Goal: Information Seeking & Learning: Learn about a topic

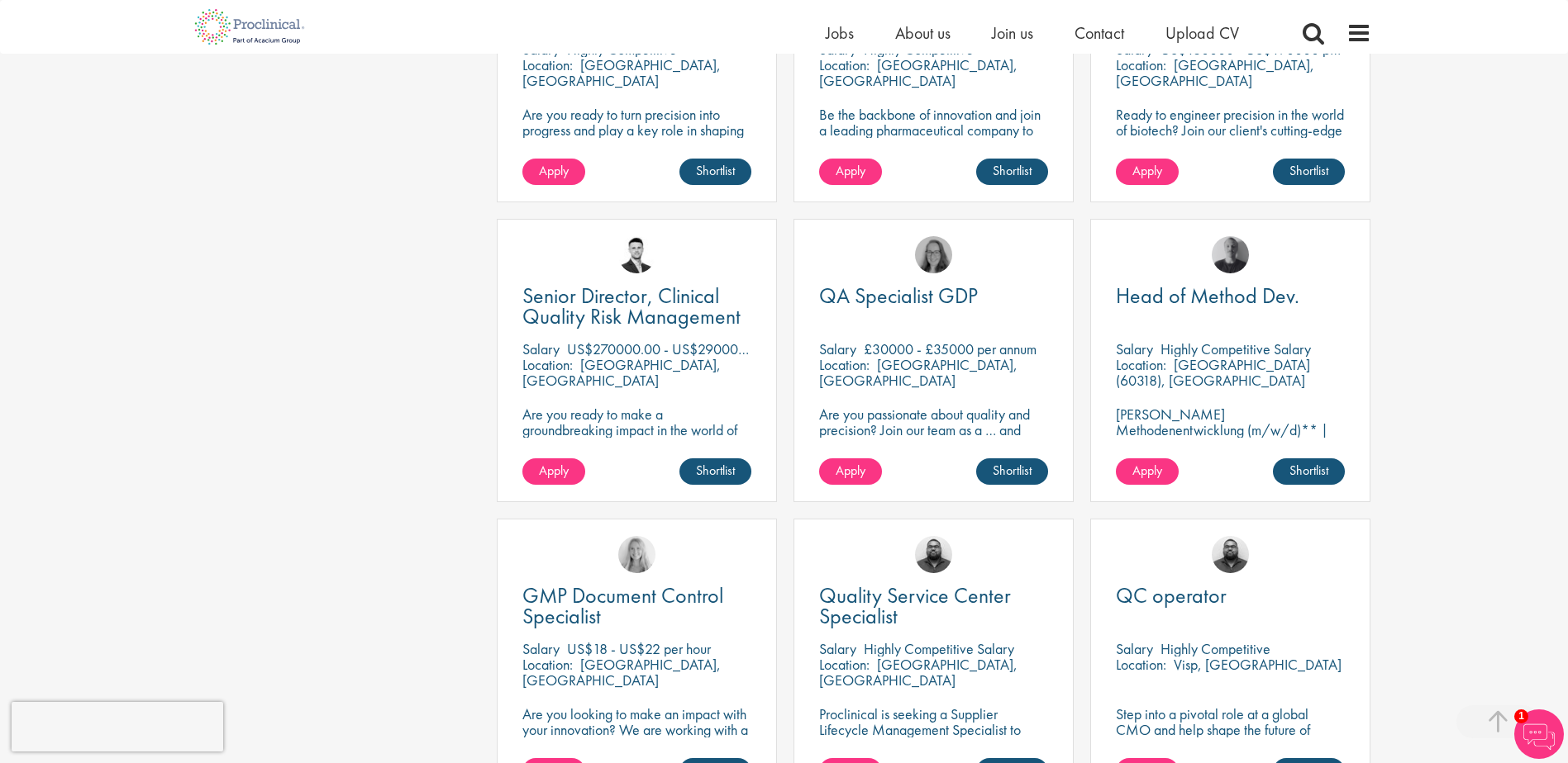
scroll to position [1239, 0]
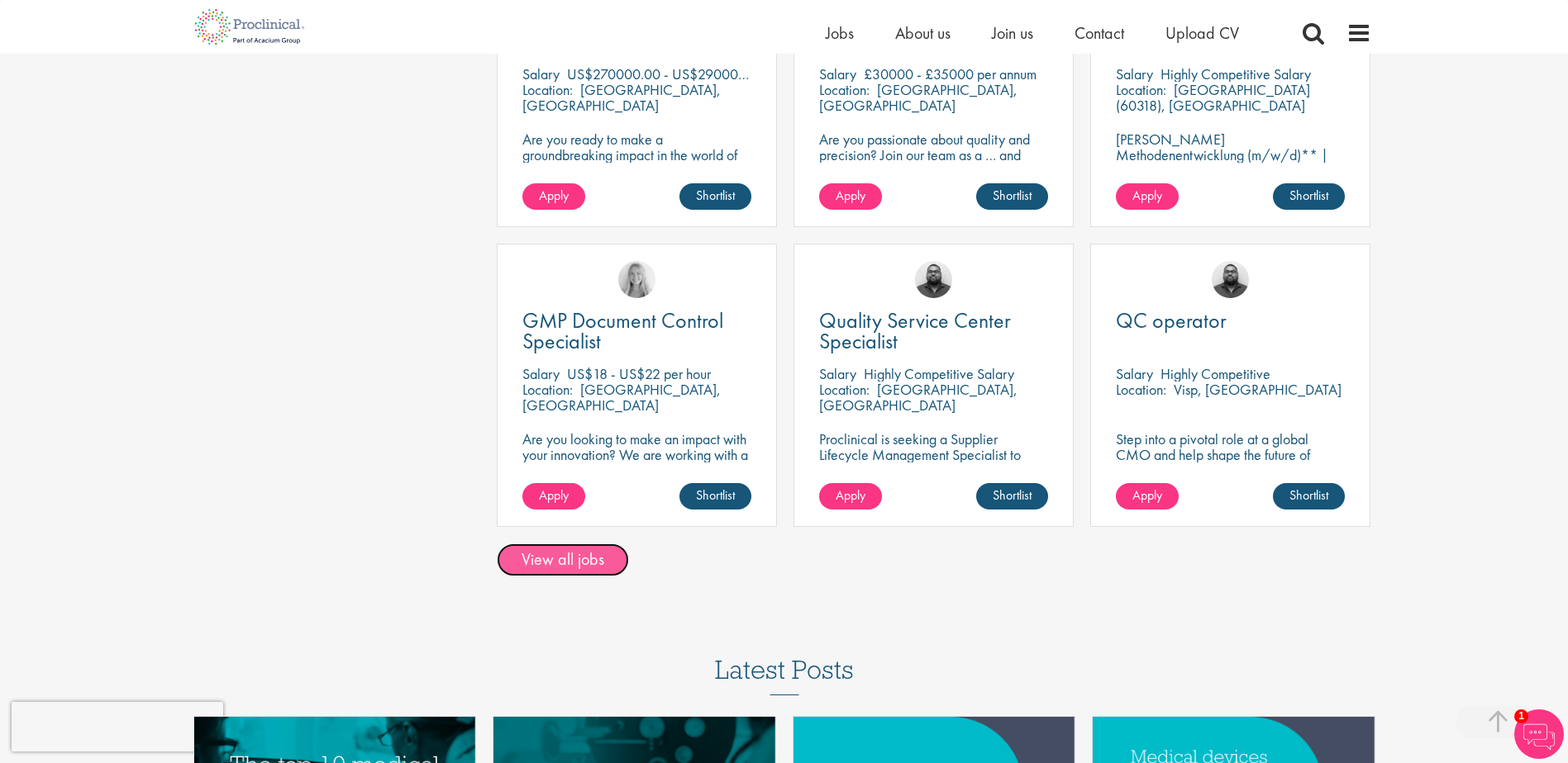
click at [548, 544] on link "View all jobs" at bounding box center [563, 560] width 132 height 33
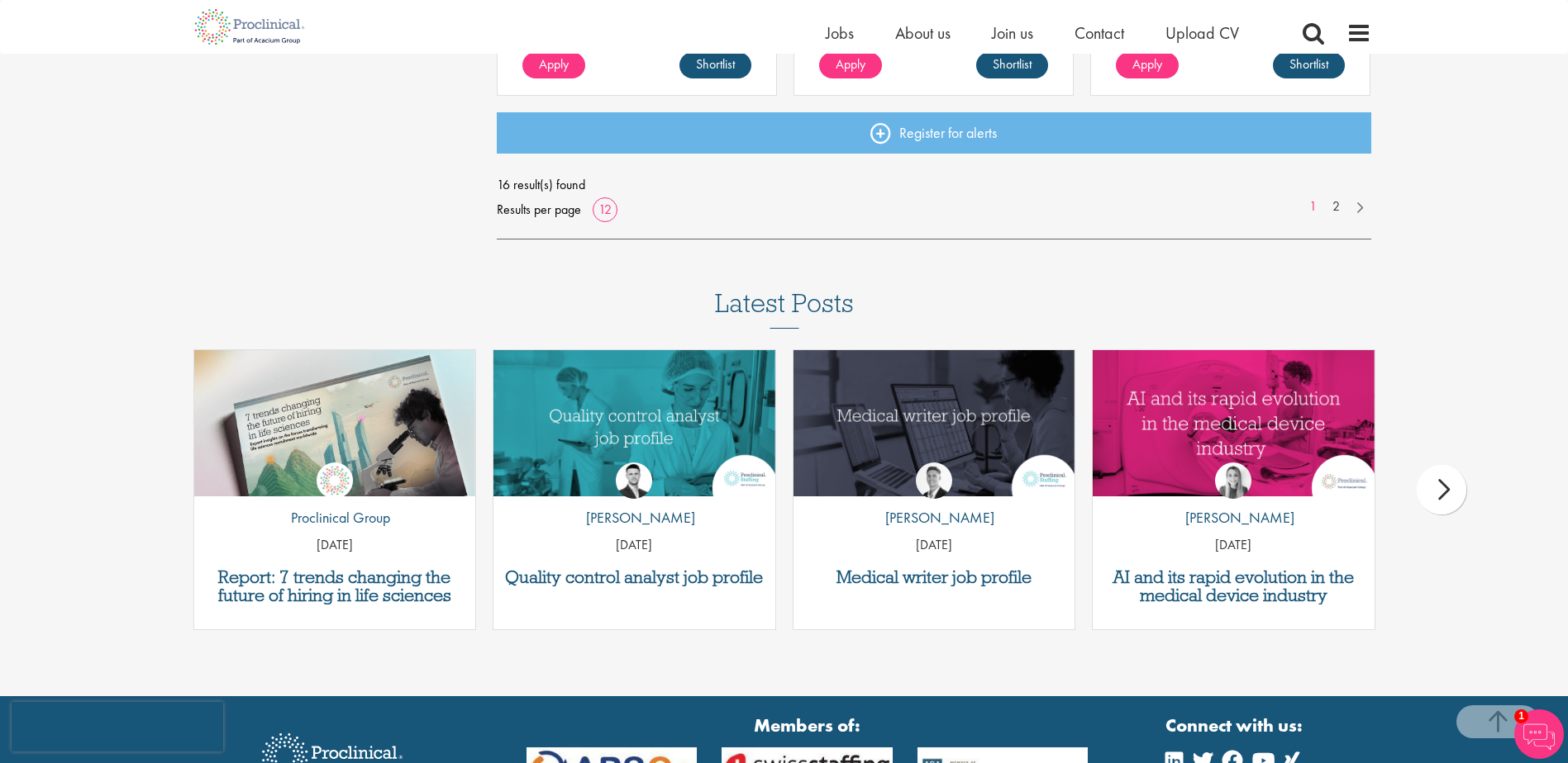
scroll to position [1570, 0]
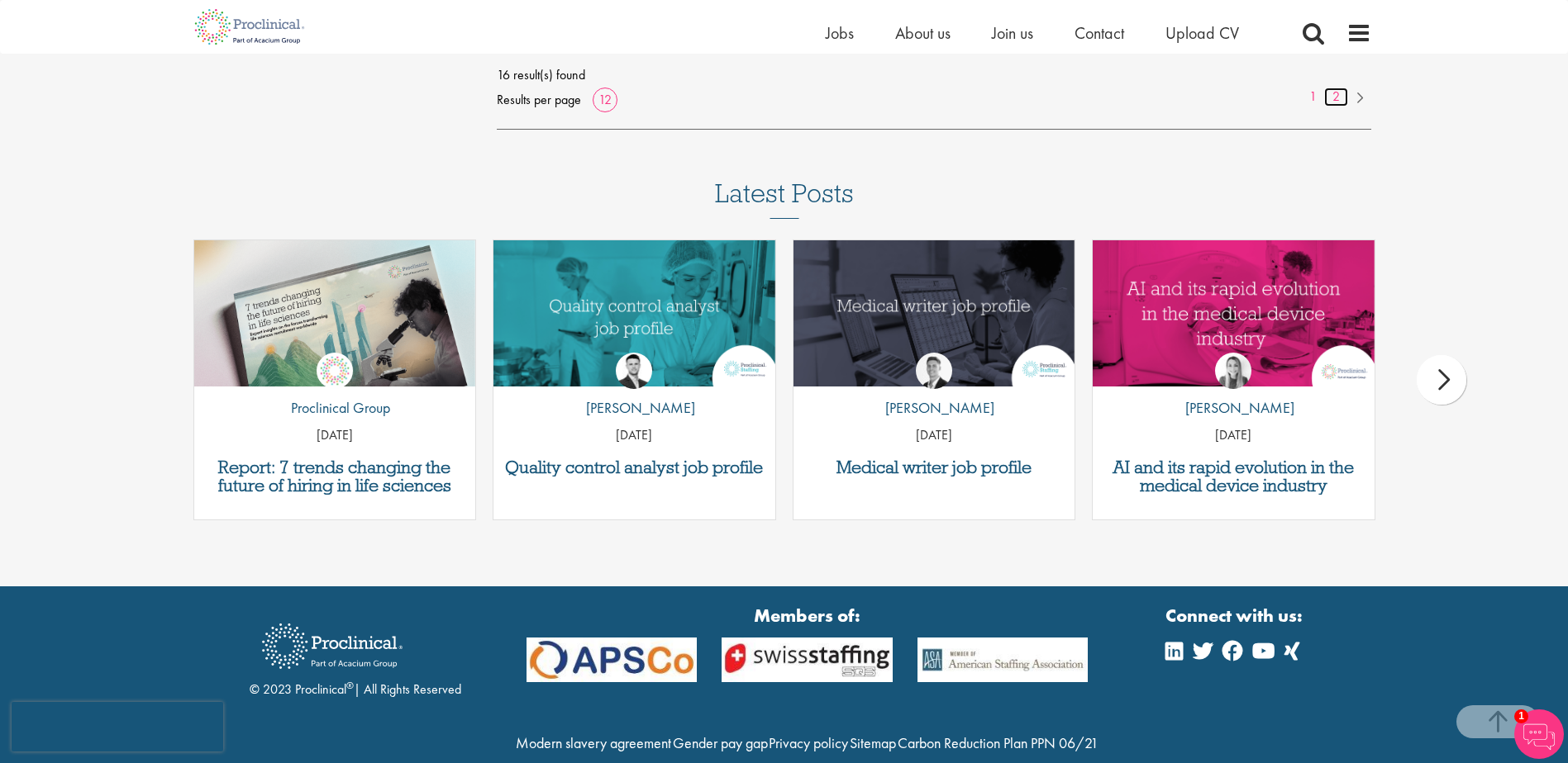
click at [1339, 95] on link "2" at bounding box center [1336, 97] width 24 height 19
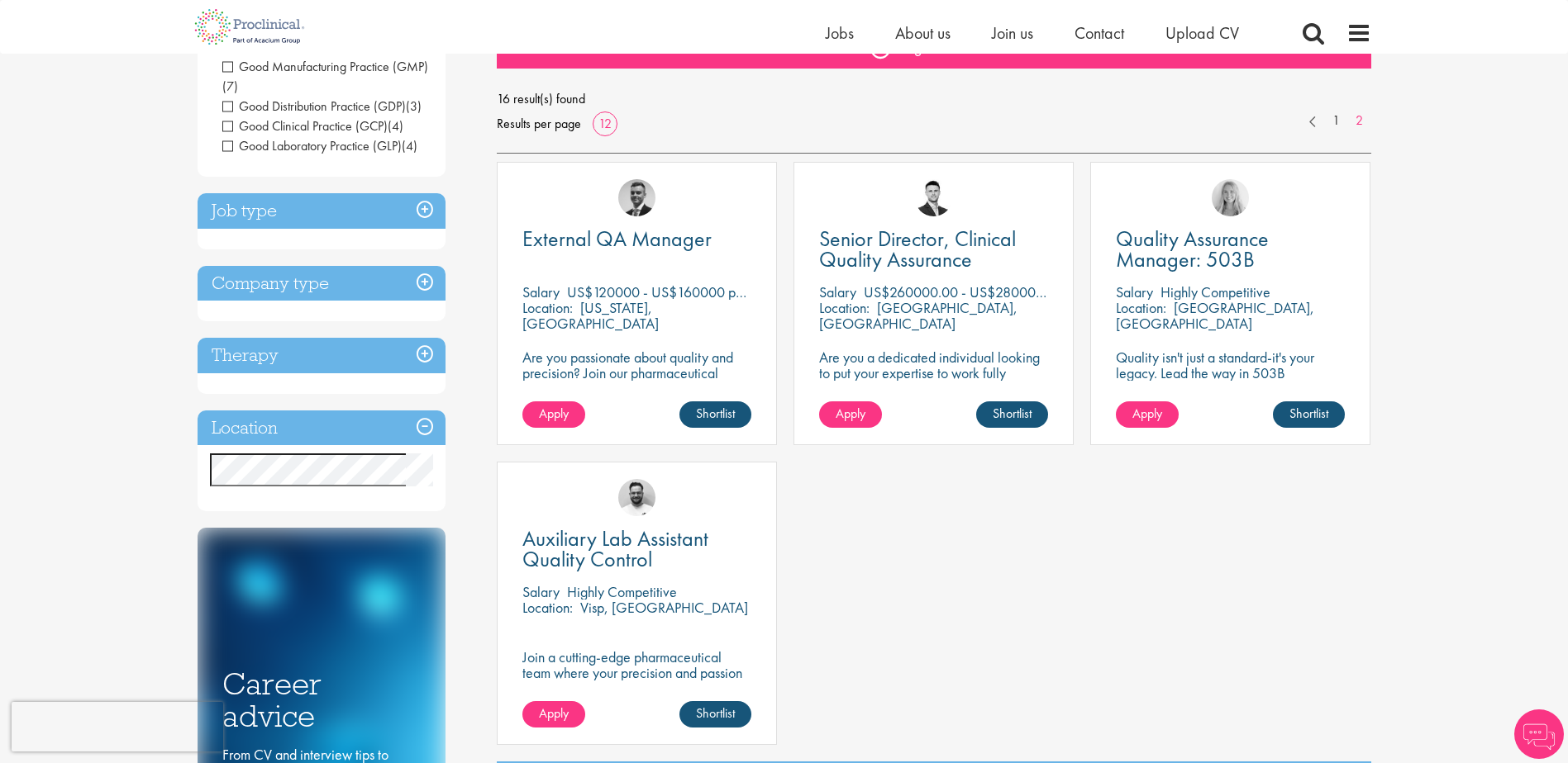
scroll to position [248, 0]
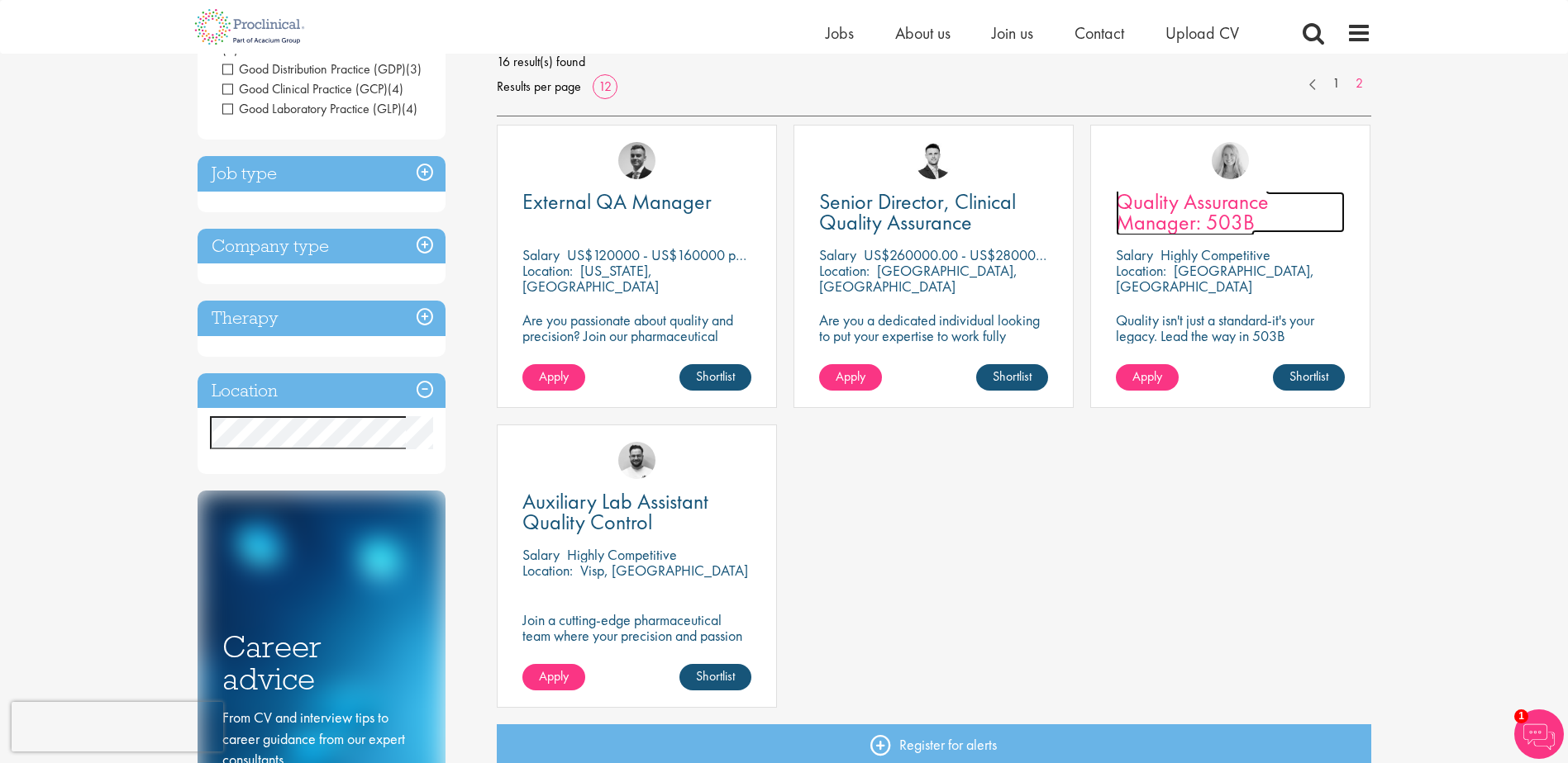
drag, startPoint x: 593, startPoint y: 208, endPoint x: 1236, endPoint y: 234, distance: 643.5
click at [1236, 234] on span "Quality Assurance Manager: 503B" at bounding box center [1192, 212] width 153 height 49
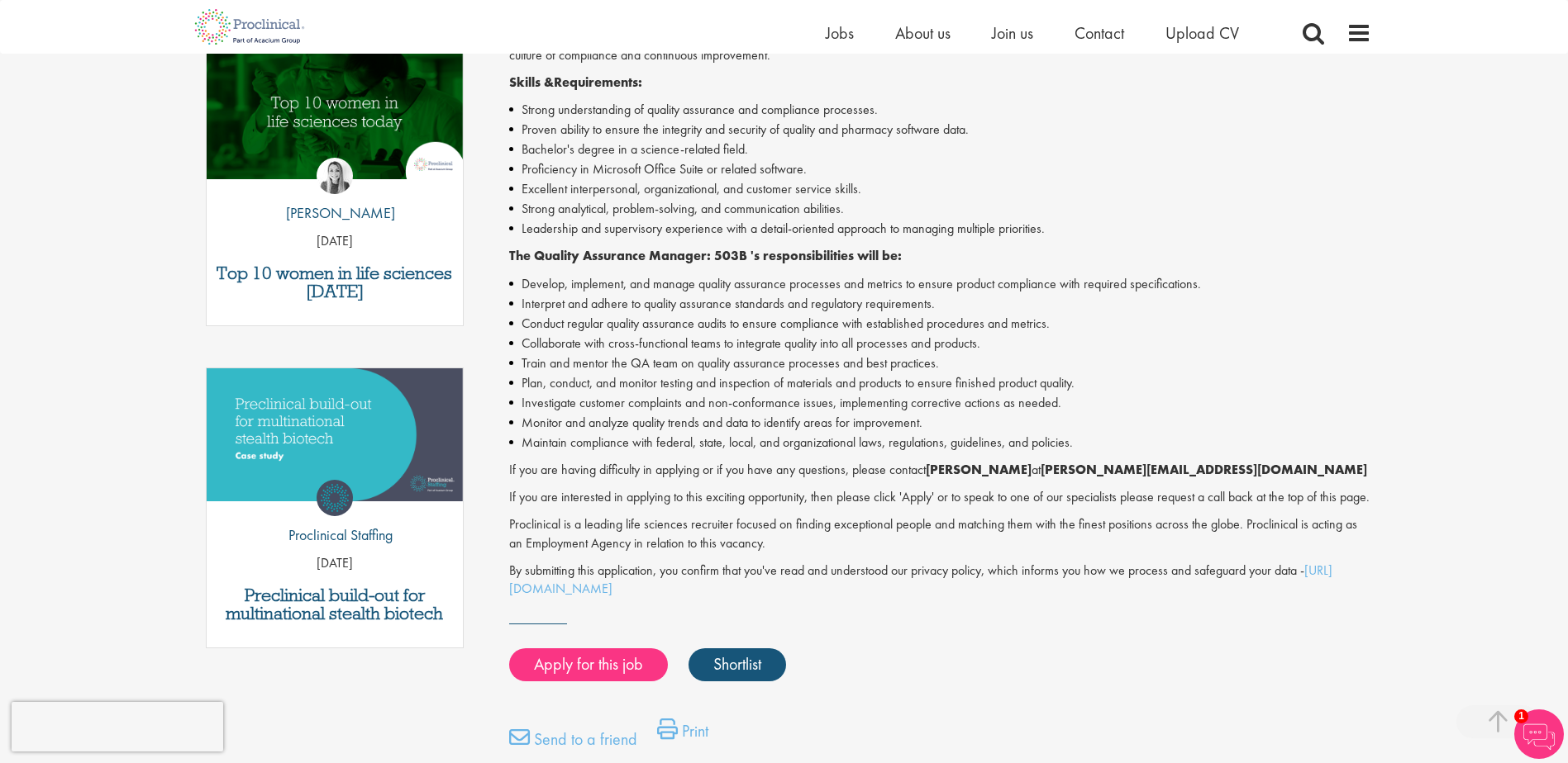
scroll to position [578, 0]
